Goal: Information Seeking & Learning: Learn about a topic

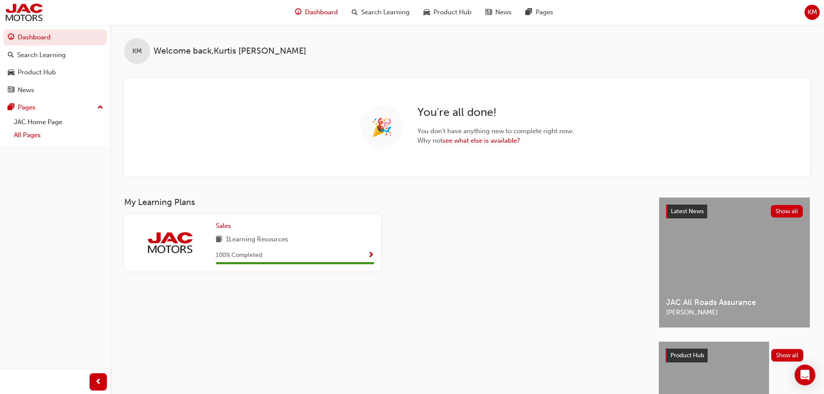
click at [51, 136] on link "All Pages" at bounding box center [58, 135] width 97 height 13
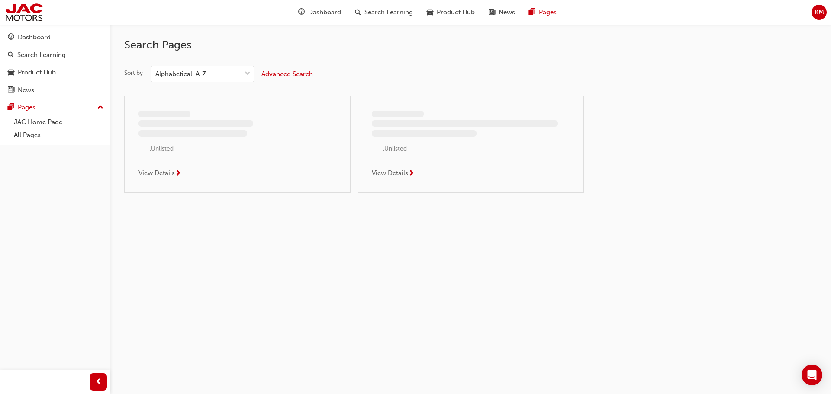
click at [219, 77] on div "Alphabetical: A-Z" at bounding box center [196, 74] width 90 height 15
click at [156, 77] on input "Sort by Alphabetical: A-Z" at bounding box center [155, 73] width 1 height 7
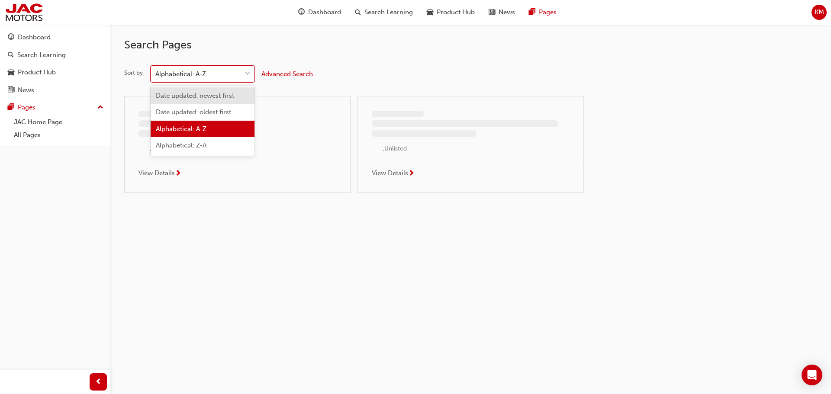
click at [216, 93] on span "Date updated: newest first" at bounding box center [195, 96] width 78 height 8
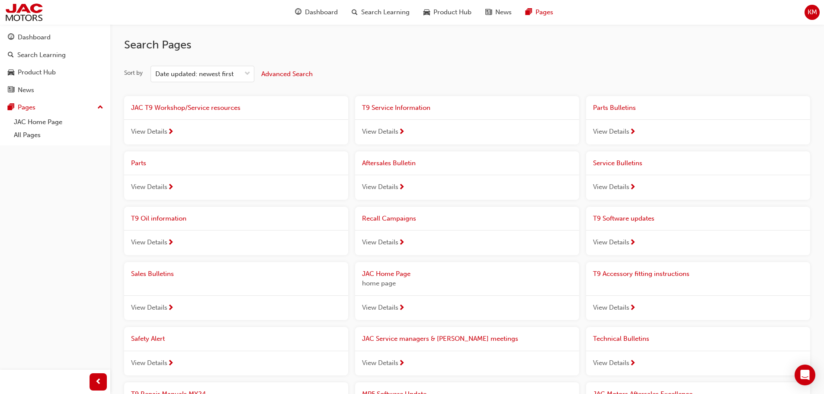
click at [215, 122] on div "View Details" at bounding box center [236, 131] width 224 height 25
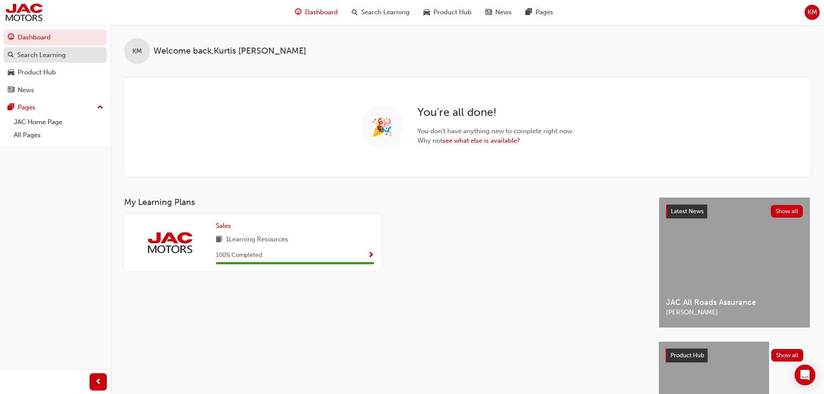
click at [68, 50] on div "Search Learning" at bounding box center [55, 55] width 95 height 11
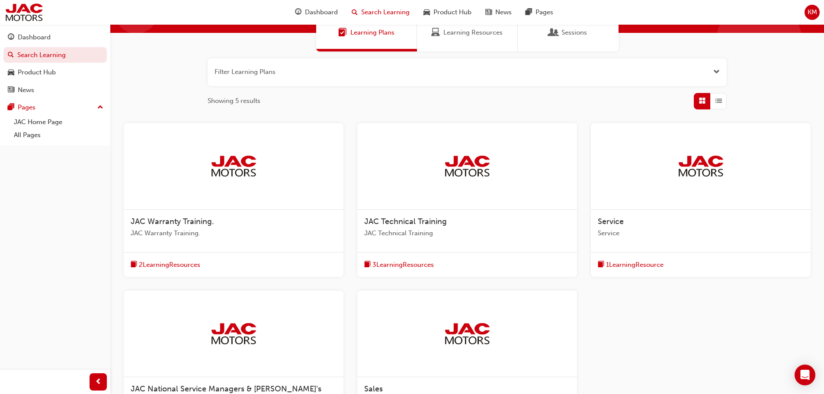
scroll to position [39, 0]
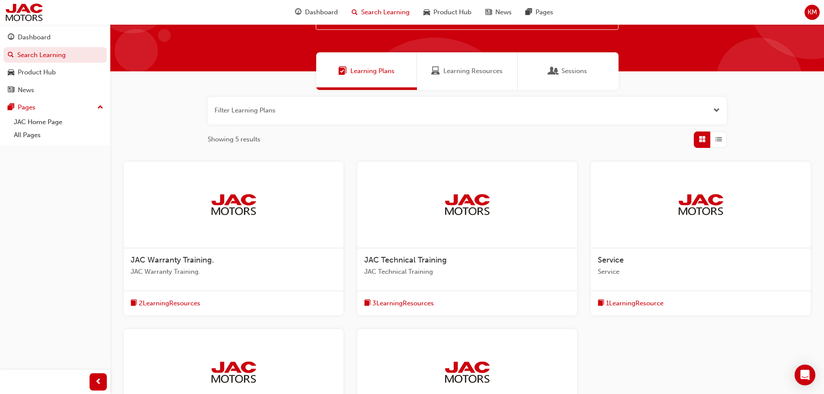
click at [495, 71] on span "Learning Resources" at bounding box center [473, 71] width 59 height 10
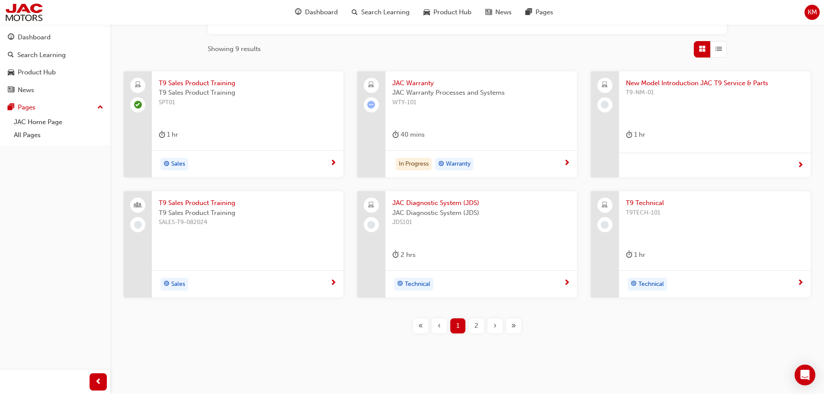
scroll to position [130, 0]
click at [510, 166] on div "In Progress Warranty" at bounding box center [478, 163] width 171 height 13
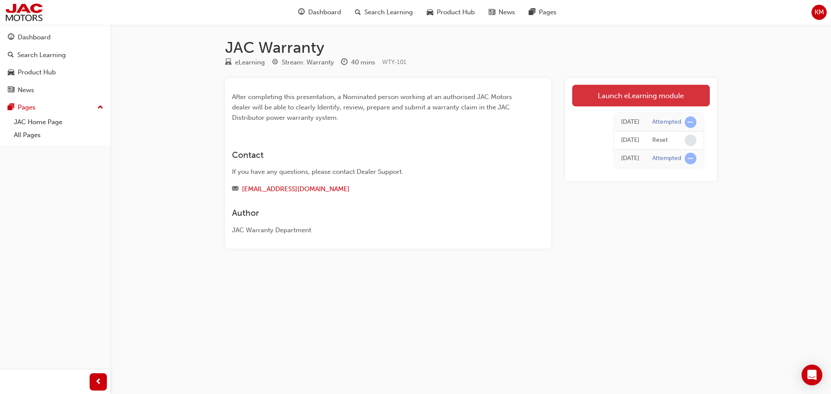
click at [628, 99] on link "Launch eLearning module" at bounding box center [641, 96] width 138 height 22
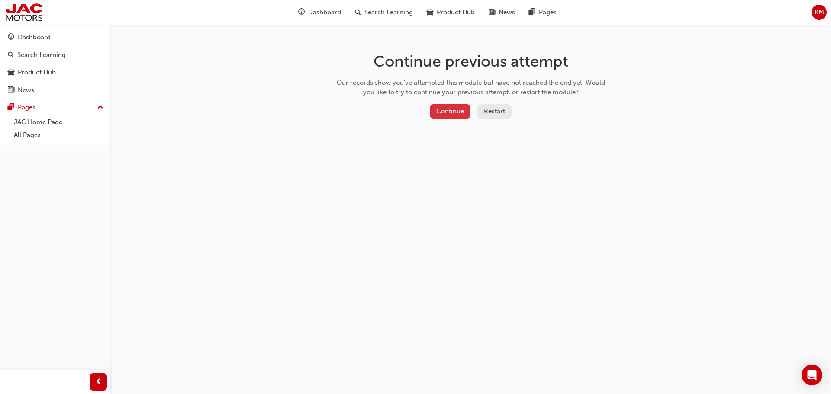
click at [458, 111] on button "Continue" at bounding box center [450, 111] width 41 height 14
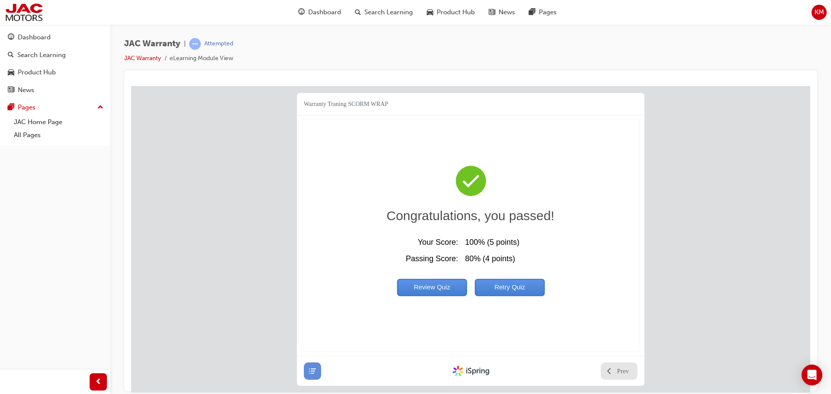
click at [621, 369] on span "Prev" at bounding box center [623, 371] width 12 height 9
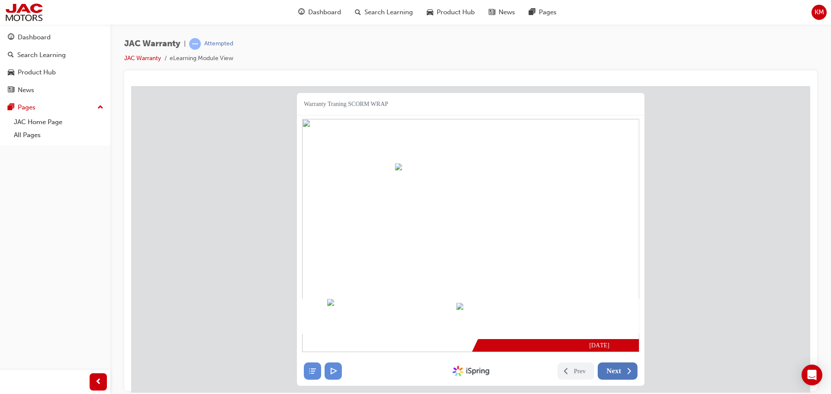
click at [612, 367] on span "Next" at bounding box center [613, 371] width 15 height 9
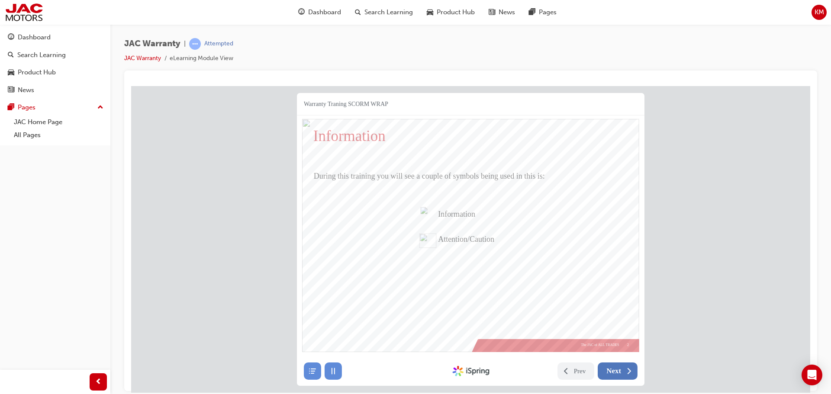
click at [614, 370] on span "Next" at bounding box center [613, 371] width 15 height 9
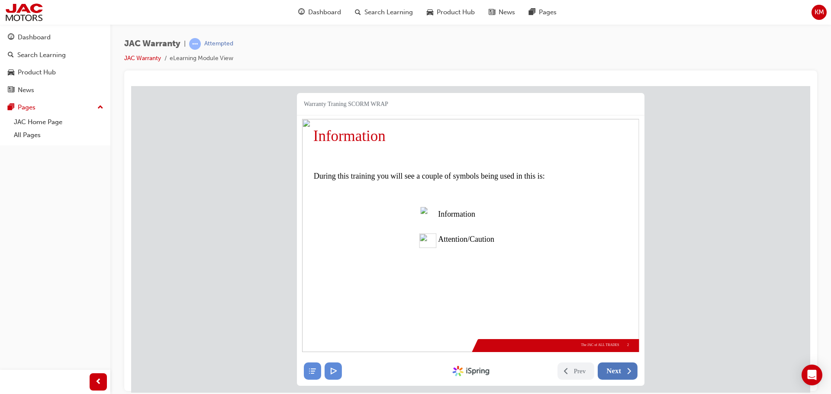
click at [614, 370] on span "Next" at bounding box center [613, 371] width 15 height 9
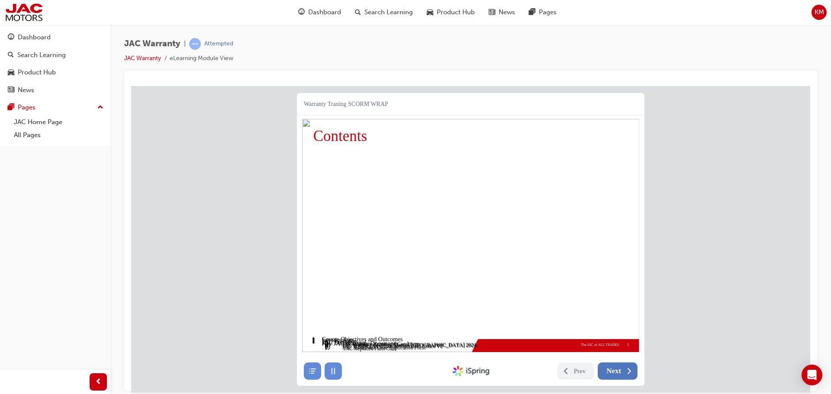
click at [614, 370] on span "Next" at bounding box center [613, 371] width 15 height 9
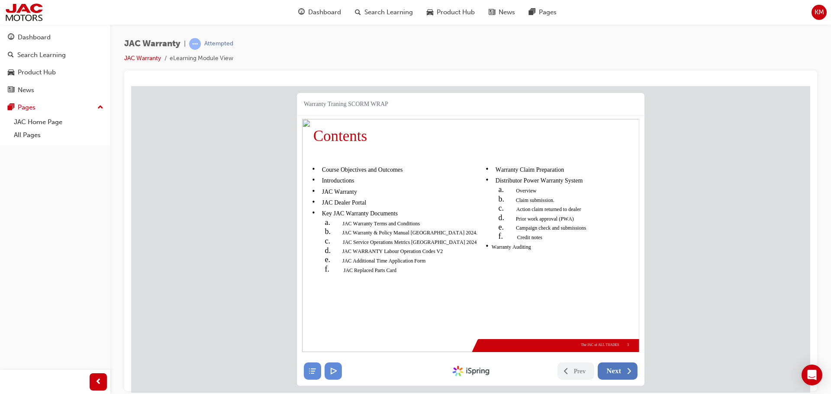
click at [614, 370] on span "Next" at bounding box center [613, 371] width 15 height 9
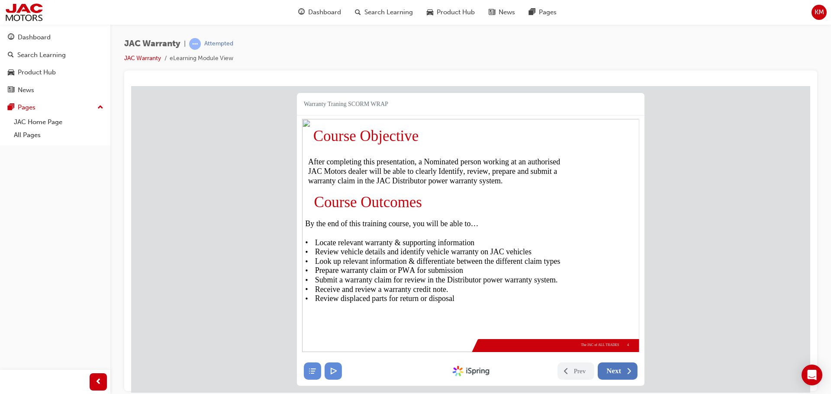
click at [614, 370] on span "Next" at bounding box center [613, 371] width 15 height 9
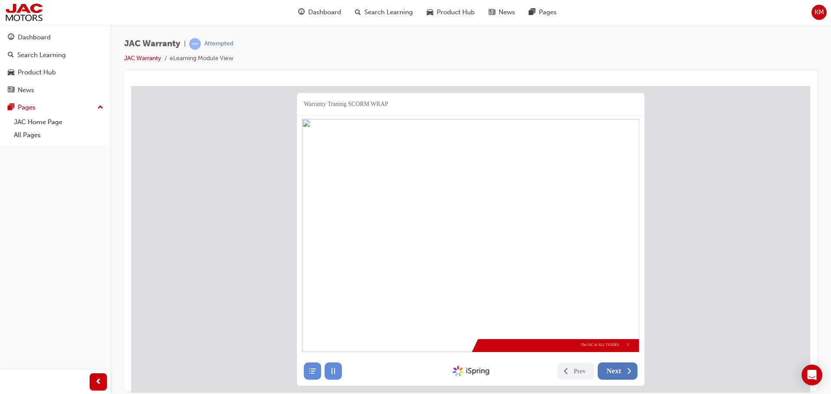
click at [614, 370] on span "Next" at bounding box center [613, 371] width 15 height 9
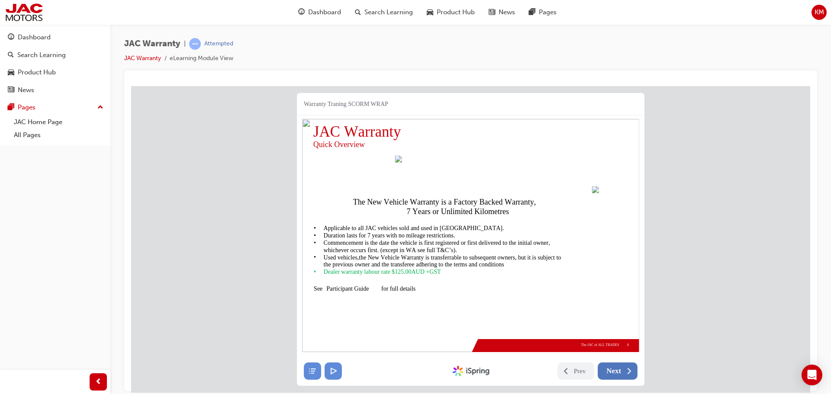
click at [614, 370] on span "Next" at bounding box center [613, 371] width 15 height 9
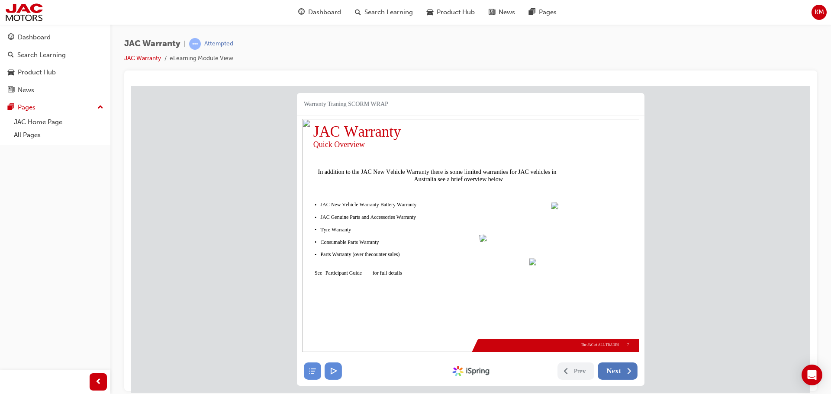
click at [614, 370] on span "Next" at bounding box center [613, 371] width 15 height 9
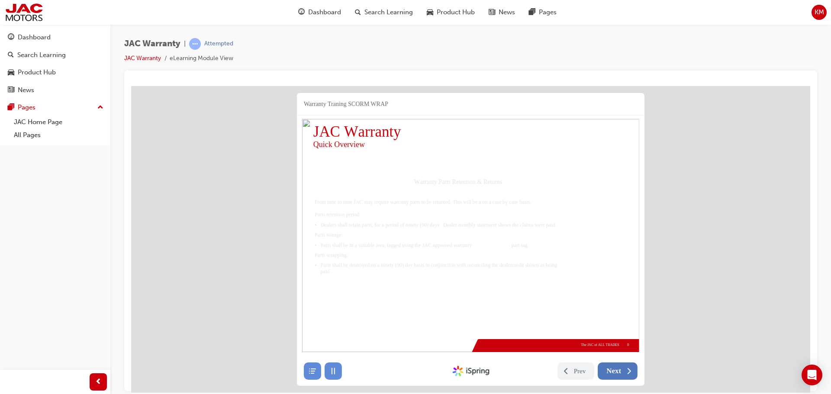
click at [614, 370] on span "Next" at bounding box center [613, 371] width 15 height 9
click at [613, 370] on span "Next" at bounding box center [613, 371] width 15 height 9
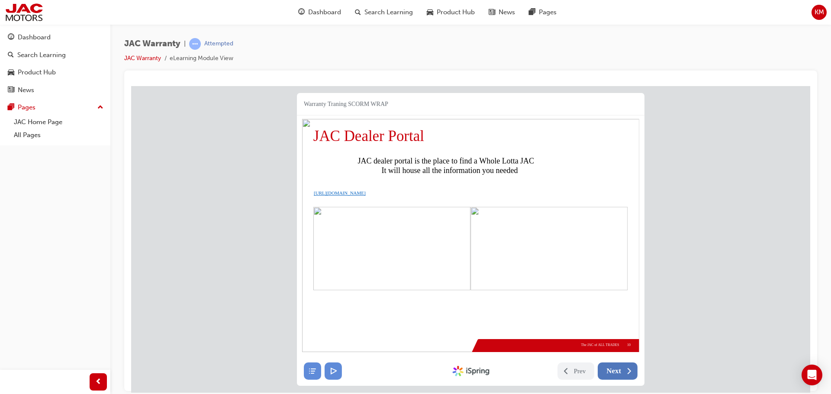
click at [613, 370] on span "Next" at bounding box center [613, 371] width 15 height 9
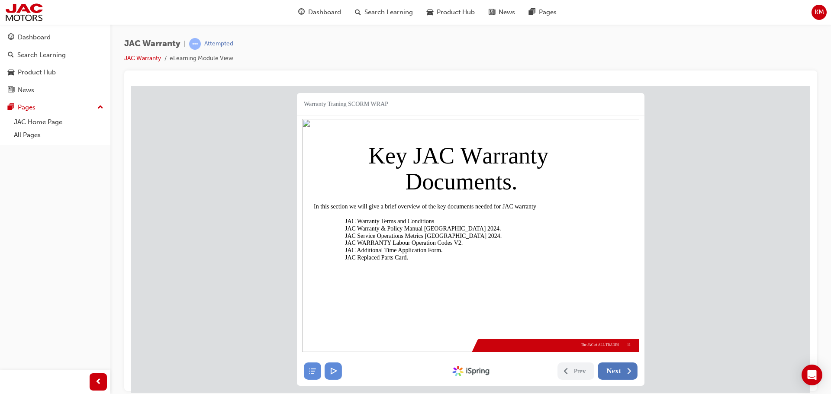
click at [613, 370] on span "Next" at bounding box center [613, 371] width 15 height 9
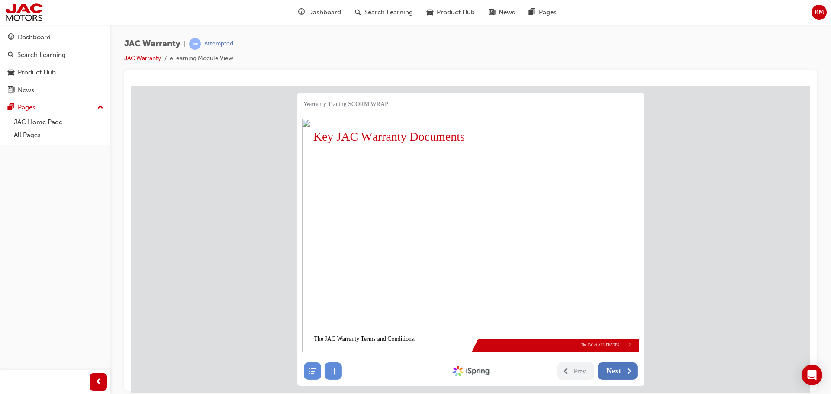
click at [613, 370] on span "Next" at bounding box center [613, 371] width 15 height 9
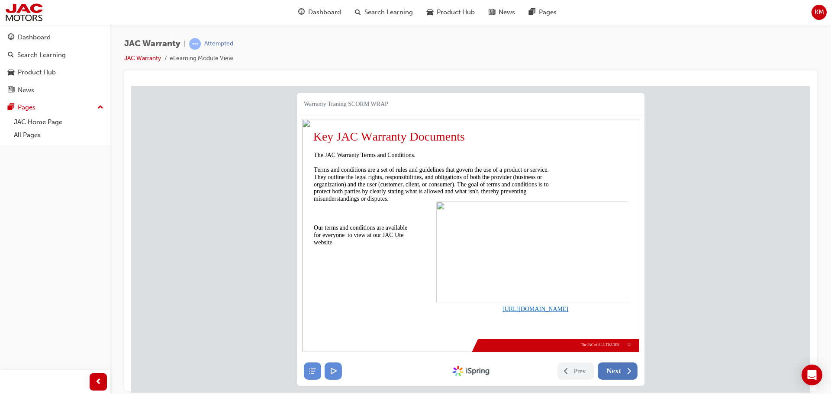
click at [613, 370] on span "Next" at bounding box center [613, 371] width 15 height 9
click at [613, 360] on nav "Prev Next Created with iSpring" at bounding box center [471, 370] width 348 height 29
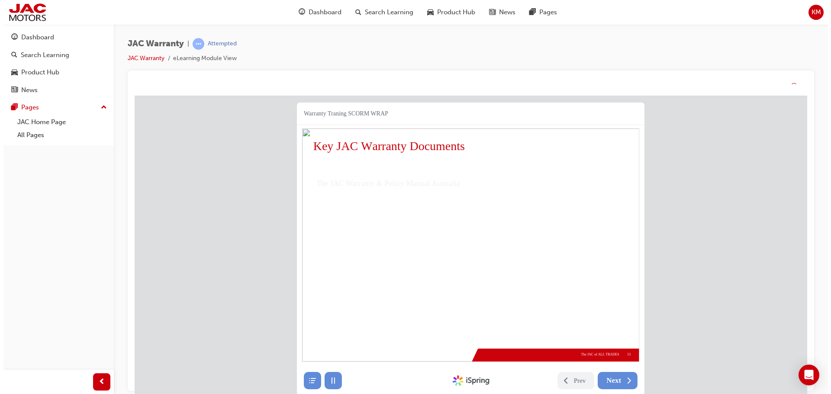
click at [616, 370] on nav "Prev Next Created with iSpring" at bounding box center [470, 380] width 348 height 29
click at [613, 370] on nav "Prev Next Created with iSpring" at bounding box center [467, 380] width 348 height 29
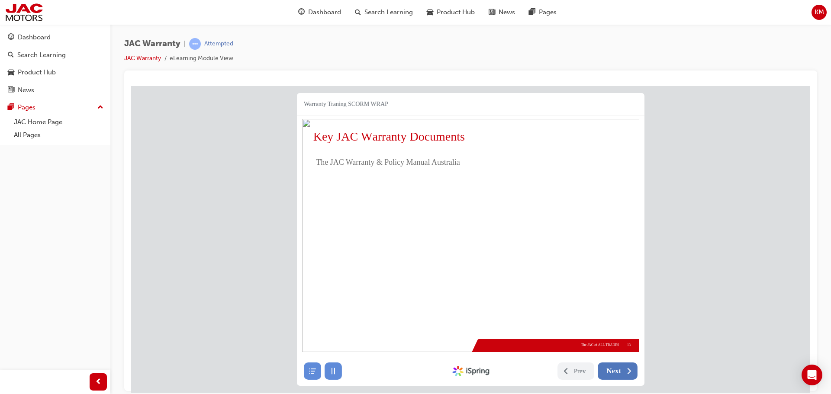
click at [613, 371] on span "Next" at bounding box center [613, 371] width 15 height 9
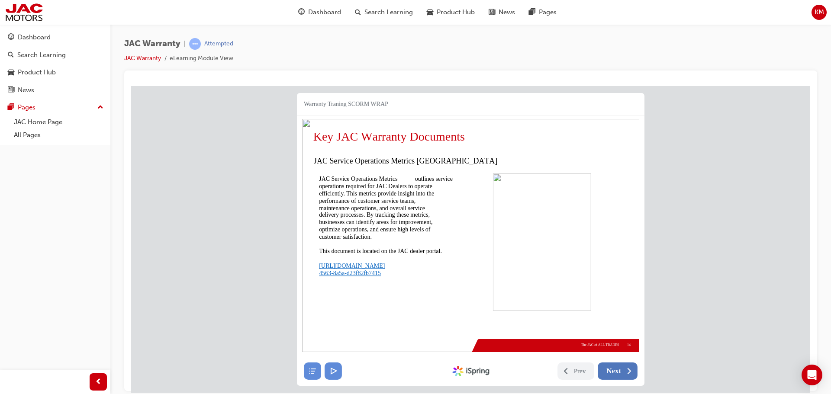
click at [613, 371] on span "Next" at bounding box center [613, 371] width 15 height 9
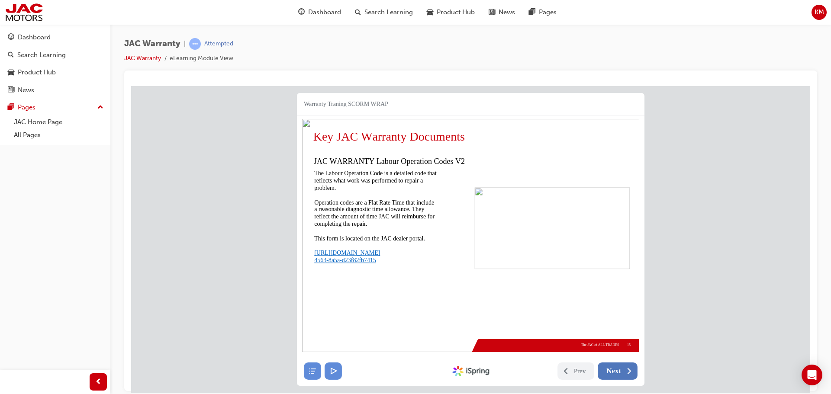
click at [613, 371] on span "Next" at bounding box center [613, 371] width 15 height 9
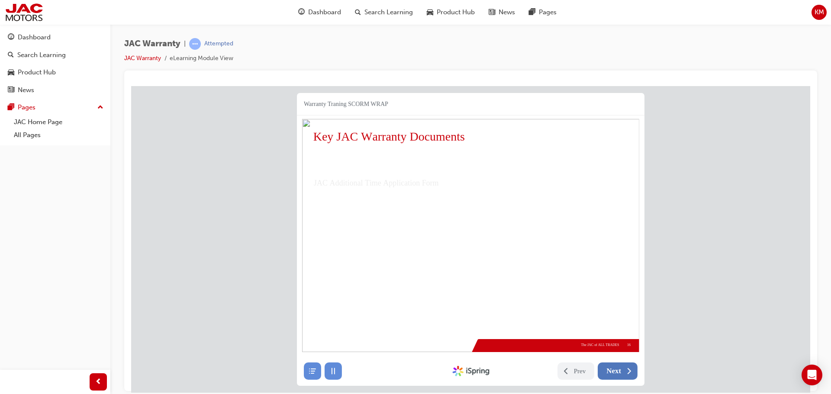
click at [613, 371] on span "Next" at bounding box center [613, 371] width 15 height 9
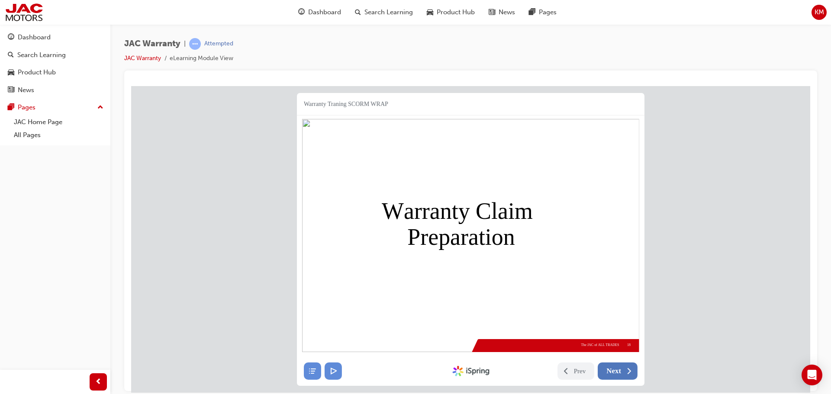
click at [613, 371] on span "Next" at bounding box center [613, 371] width 15 height 9
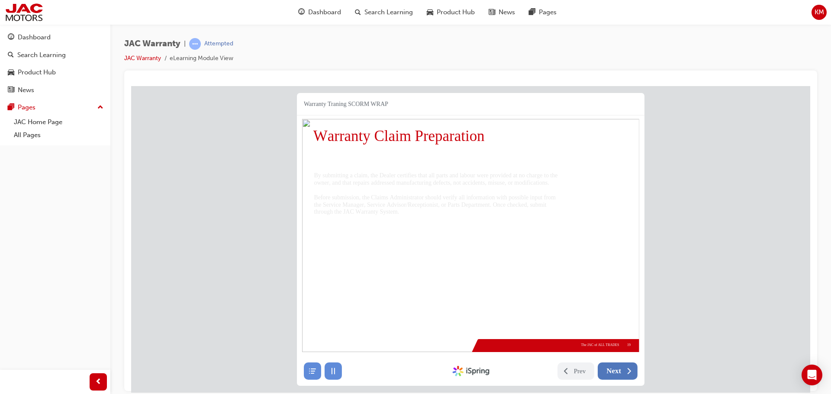
click at [613, 371] on span "Next" at bounding box center [613, 371] width 15 height 9
click at [612, 371] on span "Next" at bounding box center [613, 371] width 15 height 9
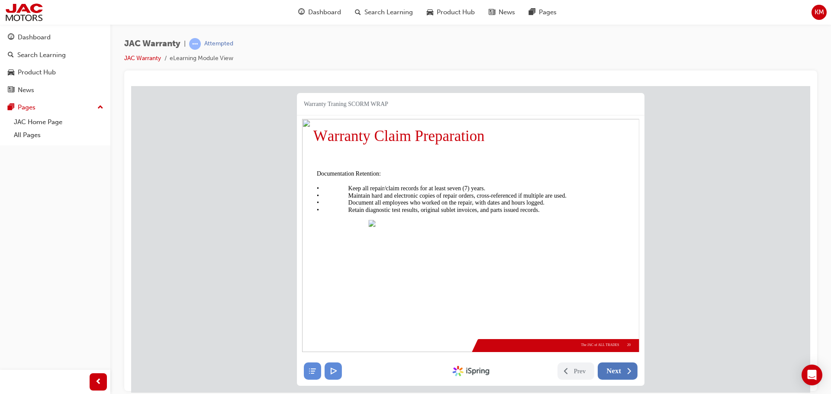
click at [612, 371] on span "Next" at bounding box center [613, 371] width 15 height 9
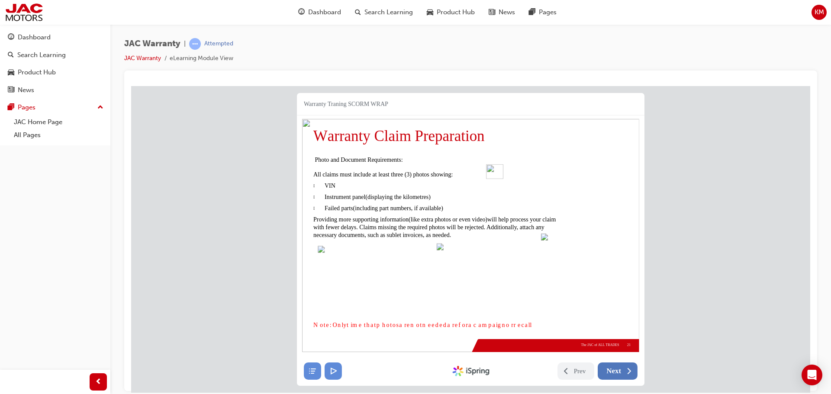
click at [612, 371] on span "Next" at bounding box center [613, 371] width 15 height 9
click at [612, 362] on button "Next" at bounding box center [618, 370] width 40 height 17
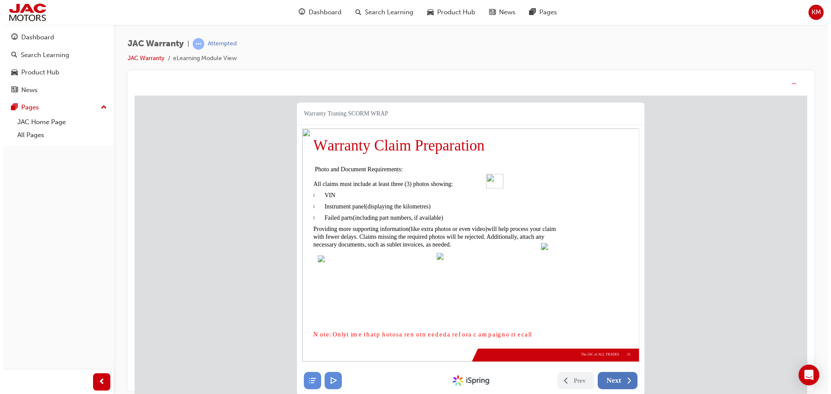
click at [615, 381] on button "Next" at bounding box center [617, 380] width 40 height 17
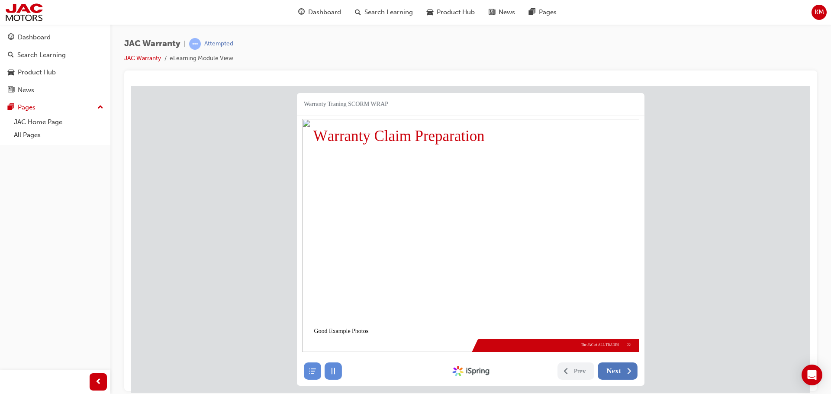
click at [612, 371] on span "Next" at bounding box center [613, 371] width 15 height 9
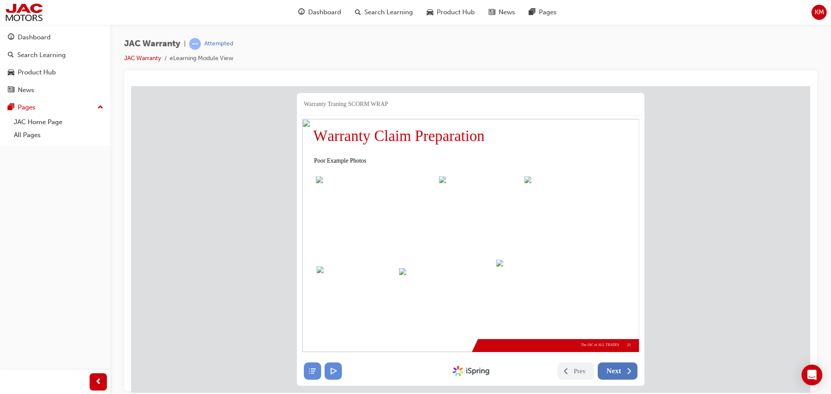
click at [612, 371] on span "Next" at bounding box center [613, 371] width 15 height 9
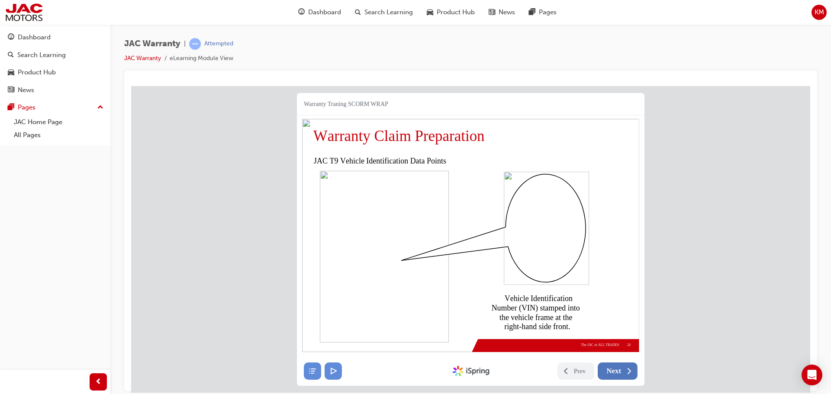
click at [612, 371] on span "Next" at bounding box center [613, 371] width 15 height 9
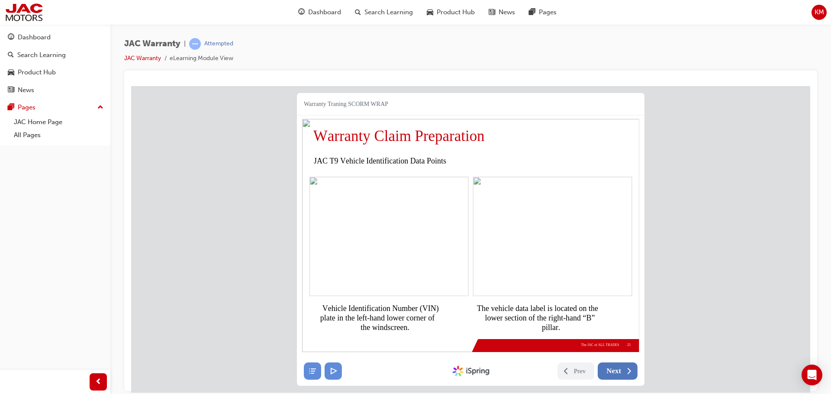
click at [612, 371] on span "Next" at bounding box center [613, 371] width 15 height 9
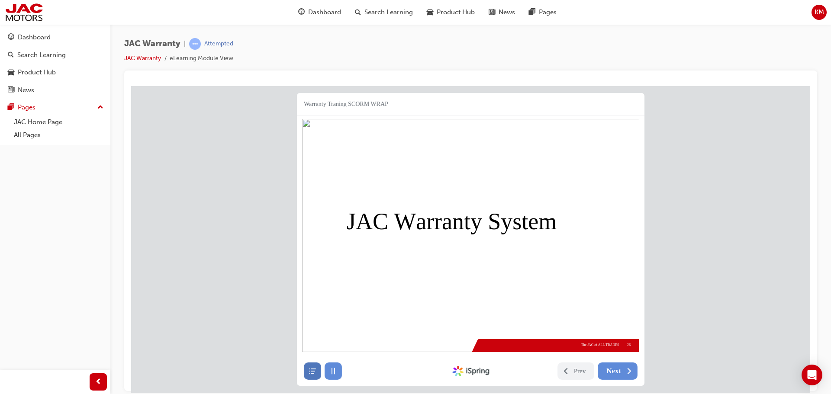
click at [318, 373] on button at bounding box center [312, 370] width 17 height 17
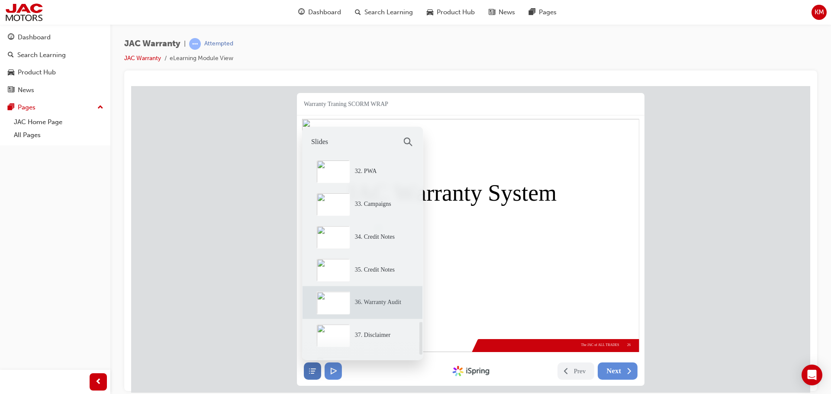
scroll to position [1046, 0]
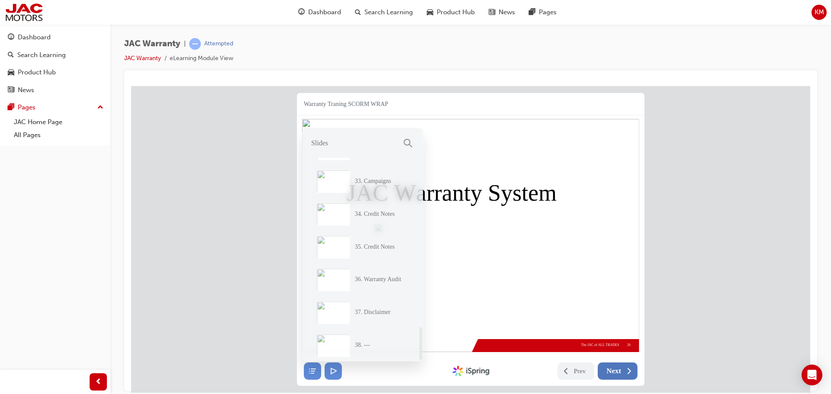
click at [618, 374] on span "Next" at bounding box center [613, 371] width 15 height 9
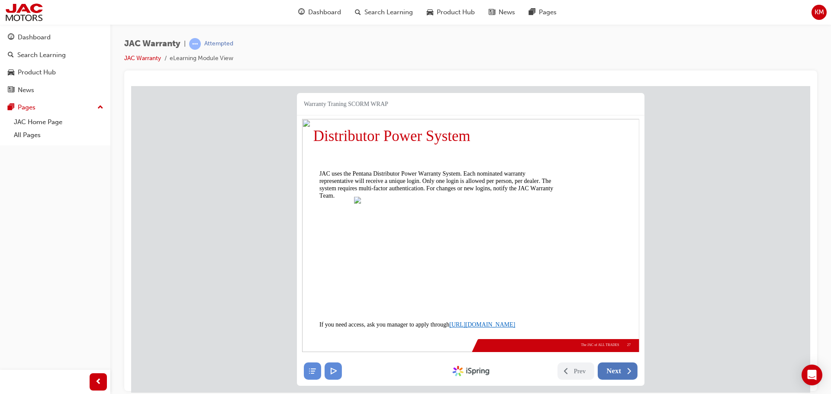
click at [618, 374] on span "Next" at bounding box center [613, 371] width 15 height 9
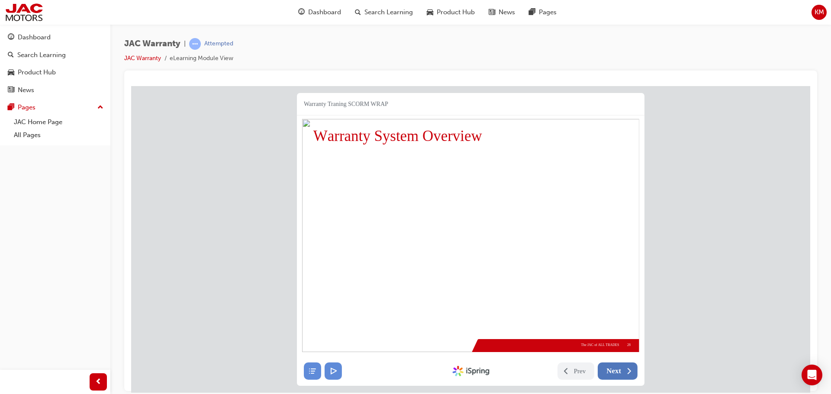
click at [618, 374] on span "Next" at bounding box center [613, 371] width 15 height 9
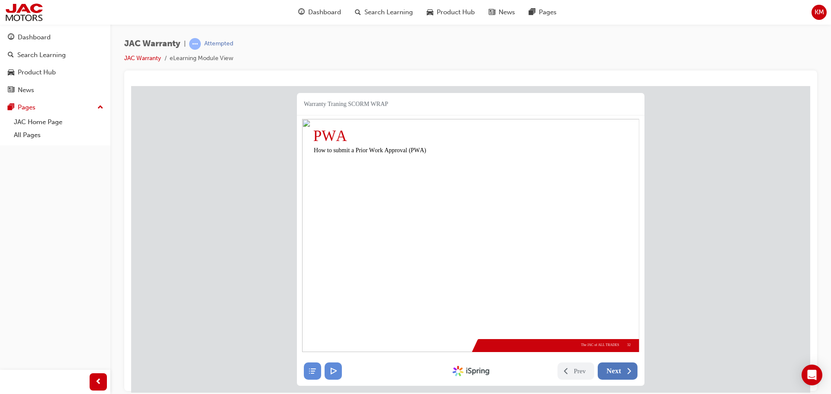
click at [618, 374] on span "Next" at bounding box center [613, 371] width 15 height 9
click at [618, 373] on span "Next" at bounding box center [613, 371] width 15 height 9
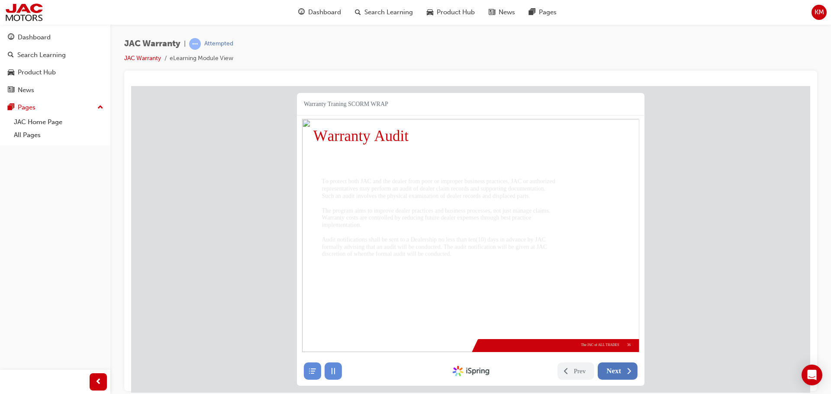
click at [618, 373] on span "Next" at bounding box center [613, 371] width 15 height 9
click at [618, 372] on span "Next" at bounding box center [613, 371] width 15 height 9
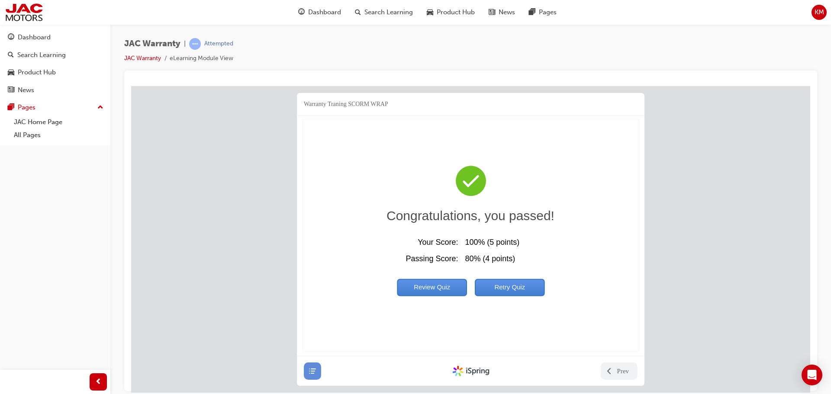
click at [618, 371] on span "Prev" at bounding box center [623, 371] width 12 height 9
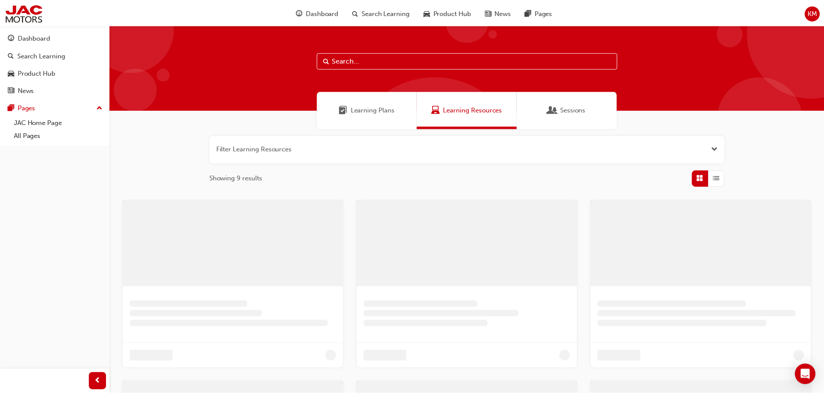
scroll to position [130, 0]
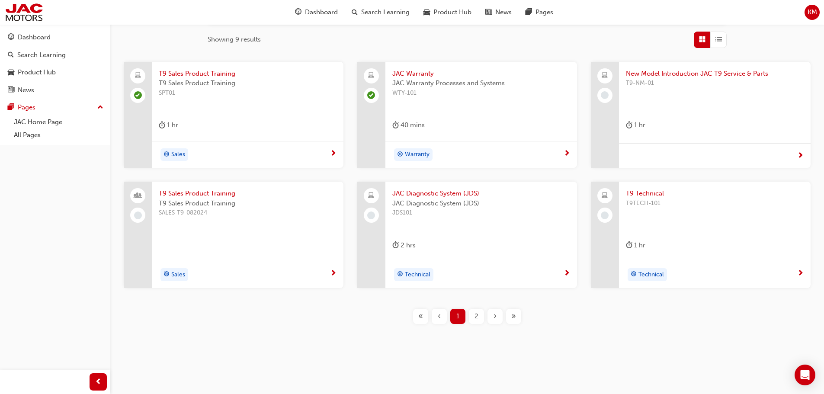
click at [476, 317] on span "2" at bounding box center [477, 317] width 4 height 10
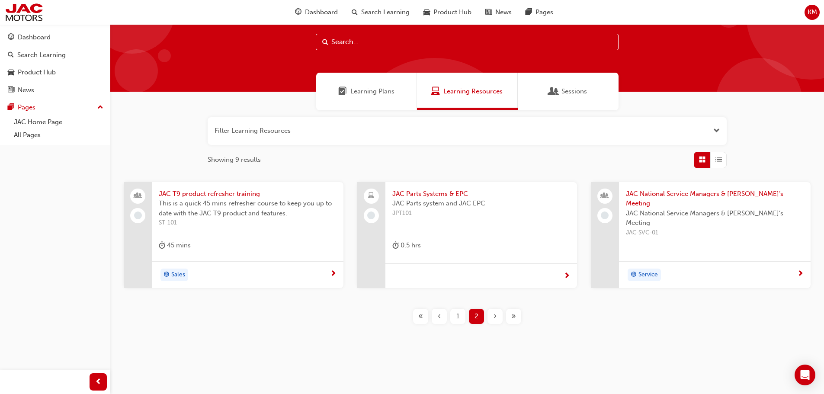
click at [251, 276] on div "Sales" at bounding box center [244, 275] width 171 height 13
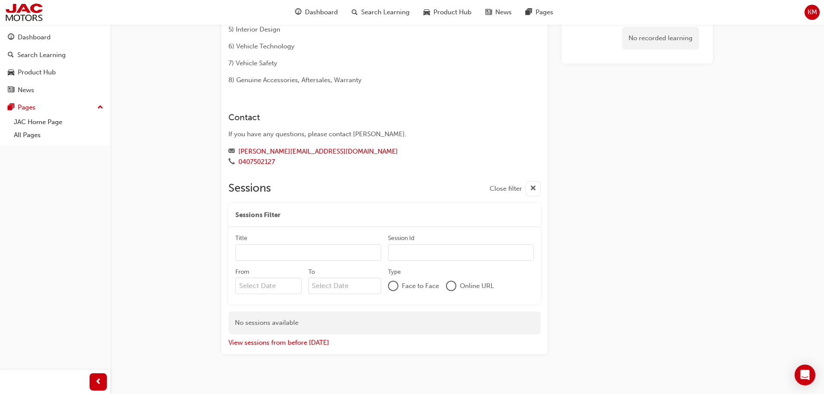
scroll to position [189, 0]
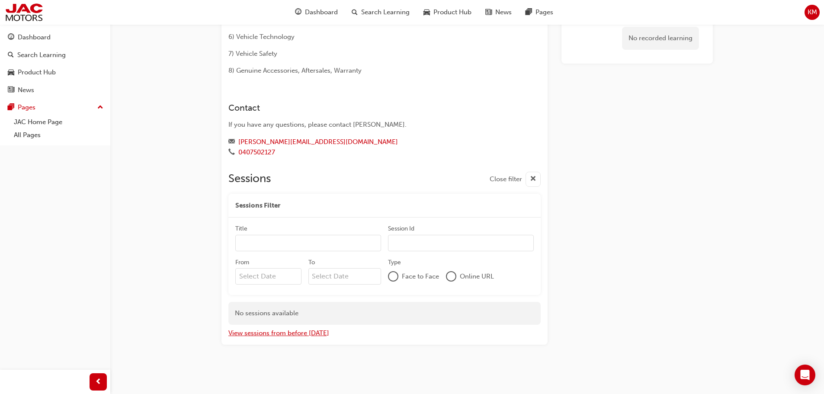
click at [295, 334] on button "View sessions from before [DATE]" at bounding box center [279, 333] width 101 height 10
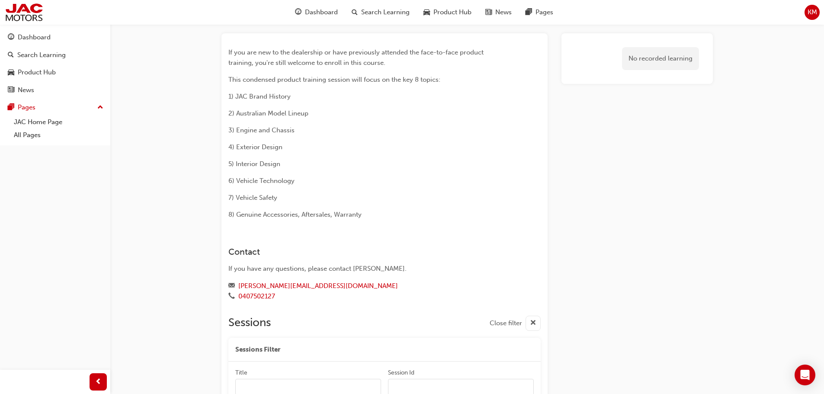
scroll to position [0, 0]
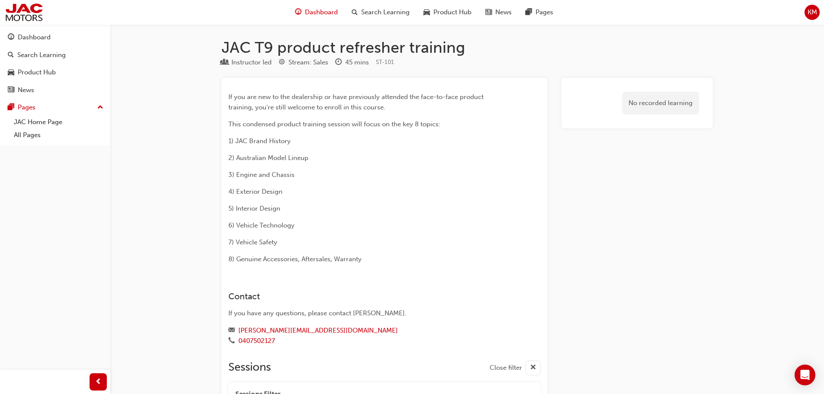
click at [307, 17] on span "Dashboard" at bounding box center [321, 12] width 33 height 10
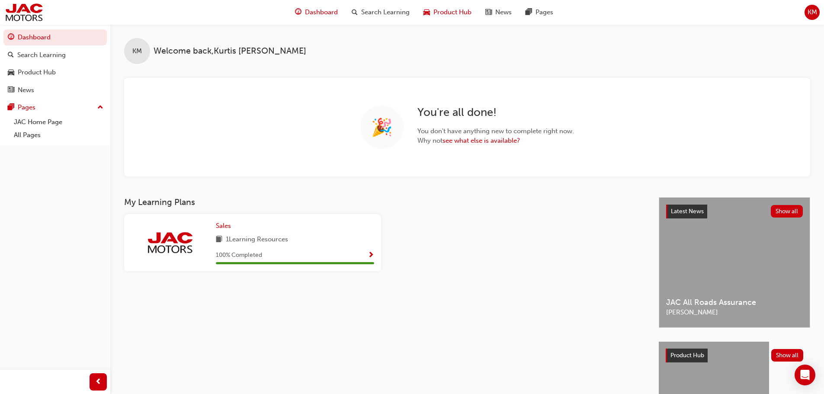
click at [445, 16] on span "Product Hub" at bounding box center [453, 12] width 38 height 10
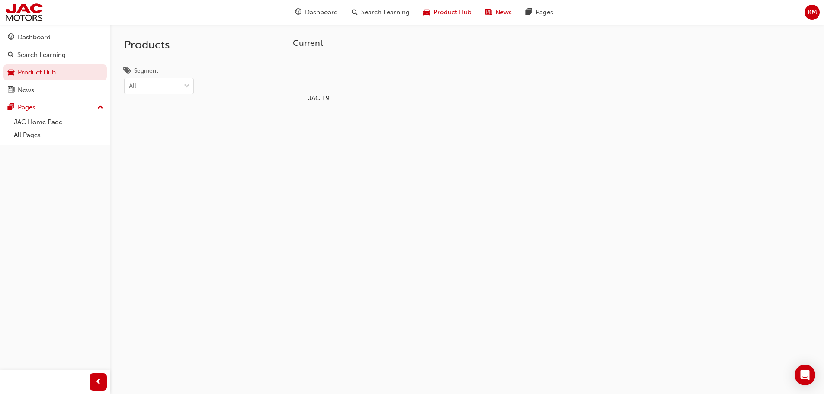
click at [492, 15] on span "news-icon" at bounding box center [489, 12] width 6 height 11
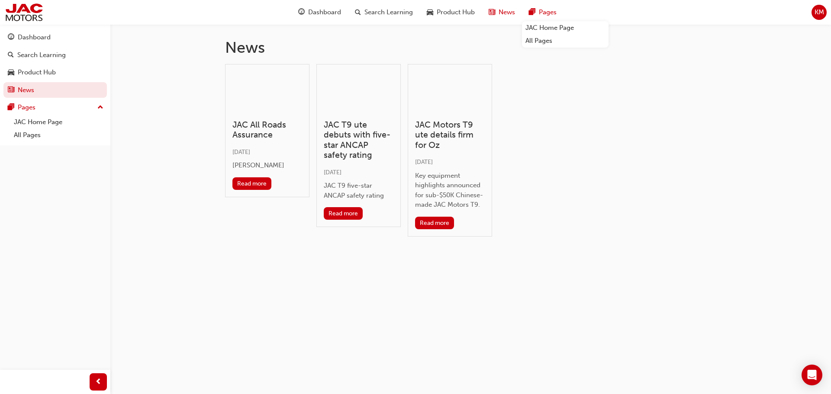
click at [539, 15] on div "Pages" at bounding box center [543, 12] width 42 height 18
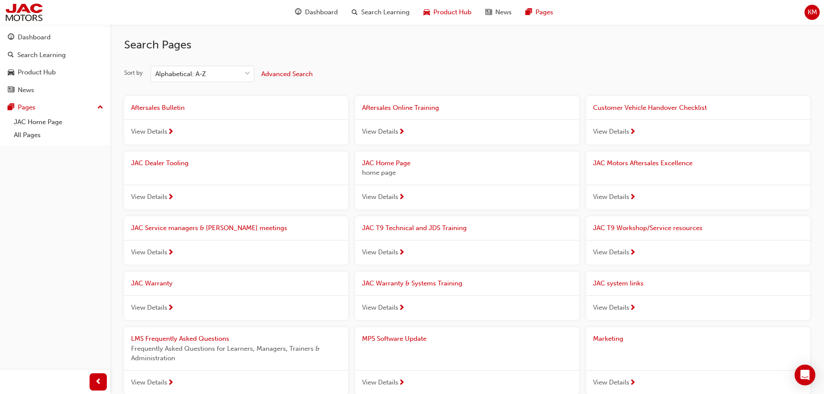
click at [431, 10] on div "Product Hub" at bounding box center [448, 12] width 62 height 18
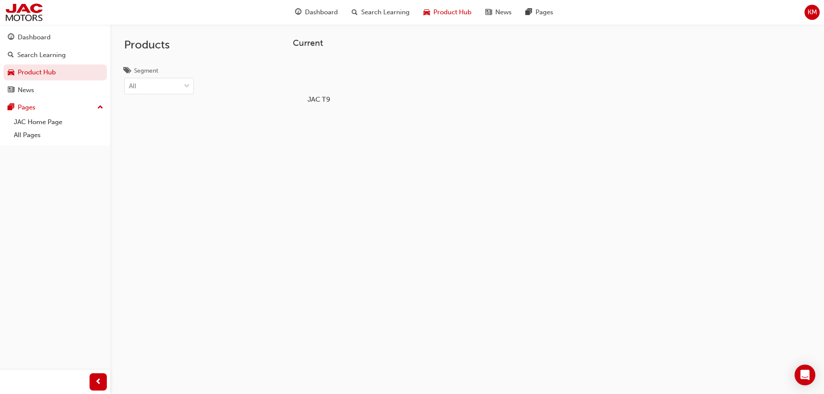
click at [335, 68] on div at bounding box center [319, 74] width 48 height 35
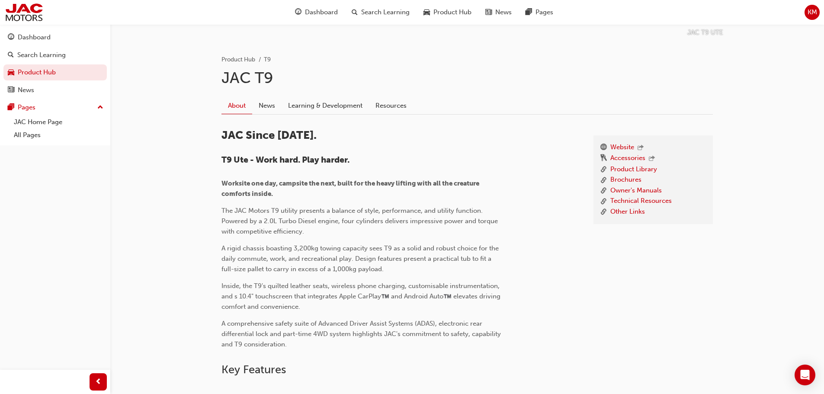
scroll to position [149, 0]
